Goal: Information Seeking & Learning: Check status

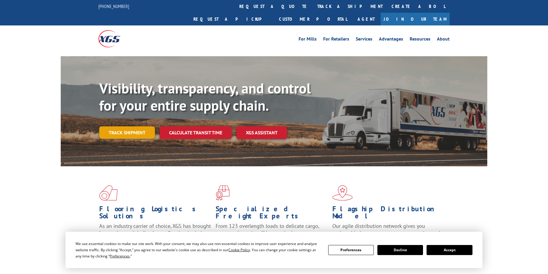
click at [137, 126] on link "Track shipment" at bounding box center [127, 132] width 56 height 12
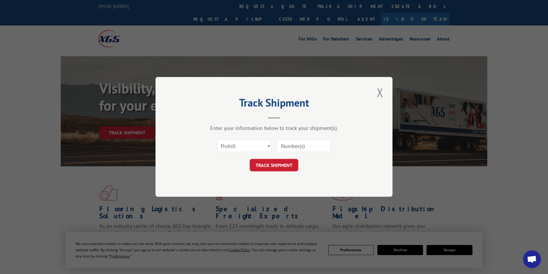
click at [285, 146] on input at bounding box center [303, 146] width 54 height 12
click at [288, 145] on input at bounding box center [303, 146] width 54 height 12
paste input "SO-0000000031963"
type input "SO-0000000031963"
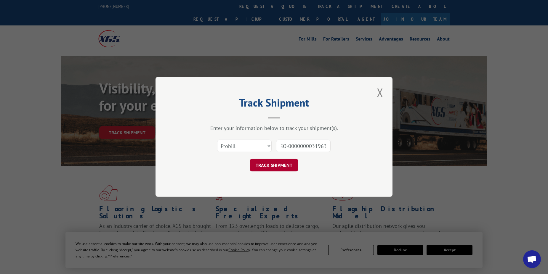
scroll to position [0, 0]
click at [291, 163] on button "TRACK SHIPMENT" at bounding box center [274, 165] width 49 height 12
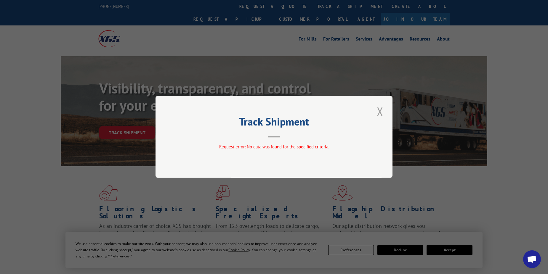
click at [381, 113] on button "Close modal" at bounding box center [380, 111] width 10 height 16
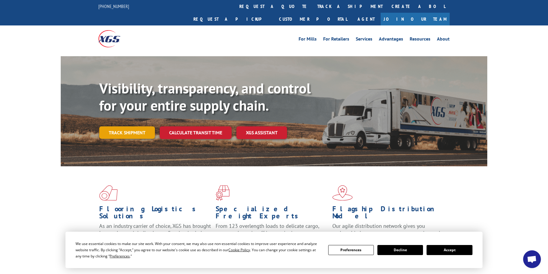
click at [119, 126] on link "Track shipment" at bounding box center [127, 132] width 56 height 12
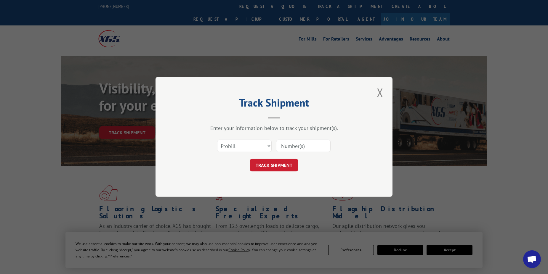
drag, startPoint x: 288, startPoint y: 140, endPoint x: 285, endPoint y: 149, distance: 9.4
click at [288, 142] on input at bounding box center [303, 146] width 54 height 12
paste input "17512648"
type input "17512648"
click at [285, 166] on button "TRACK SHIPMENT" at bounding box center [274, 165] width 49 height 12
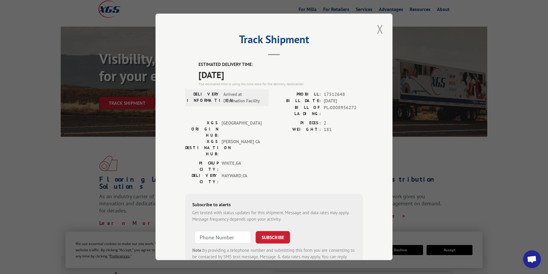
click at [377, 27] on button "Close modal" at bounding box center [380, 29] width 10 height 16
